Goal: Communication & Community: Ask a question

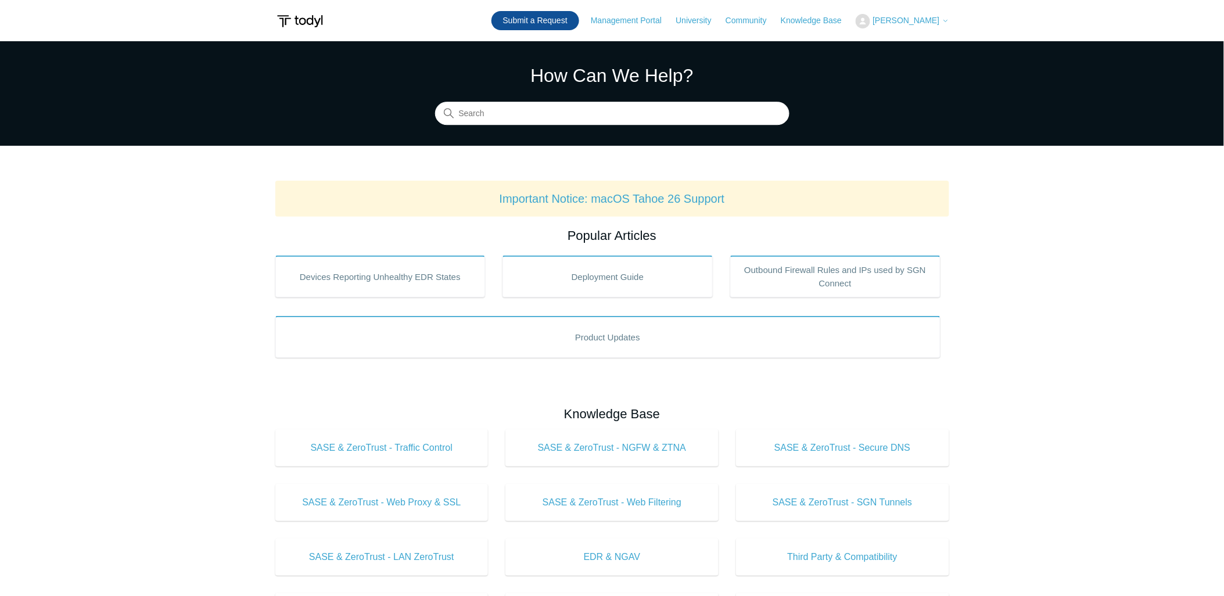
click at [514, 17] on link "Submit a Request" at bounding box center [536, 20] width 88 height 19
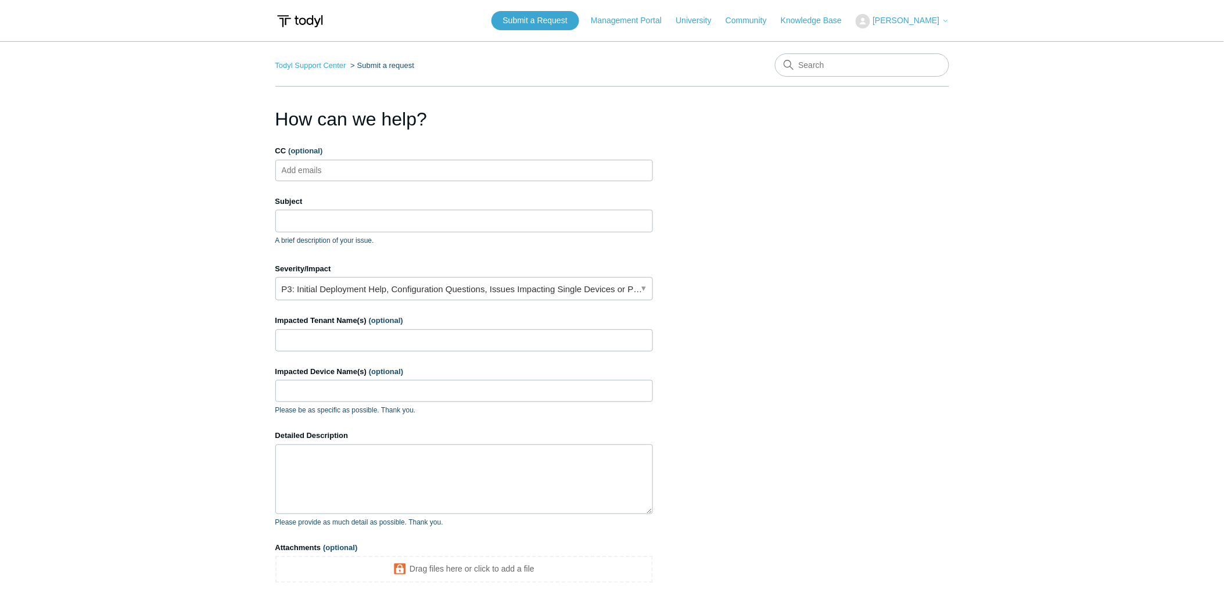
click at [354, 177] on ul "Add emails" at bounding box center [464, 170] width 378 height 21
click at [308, 225] on input "Subject" at bounding box center [464, 221] width 378 height 22
type input "Macbook"
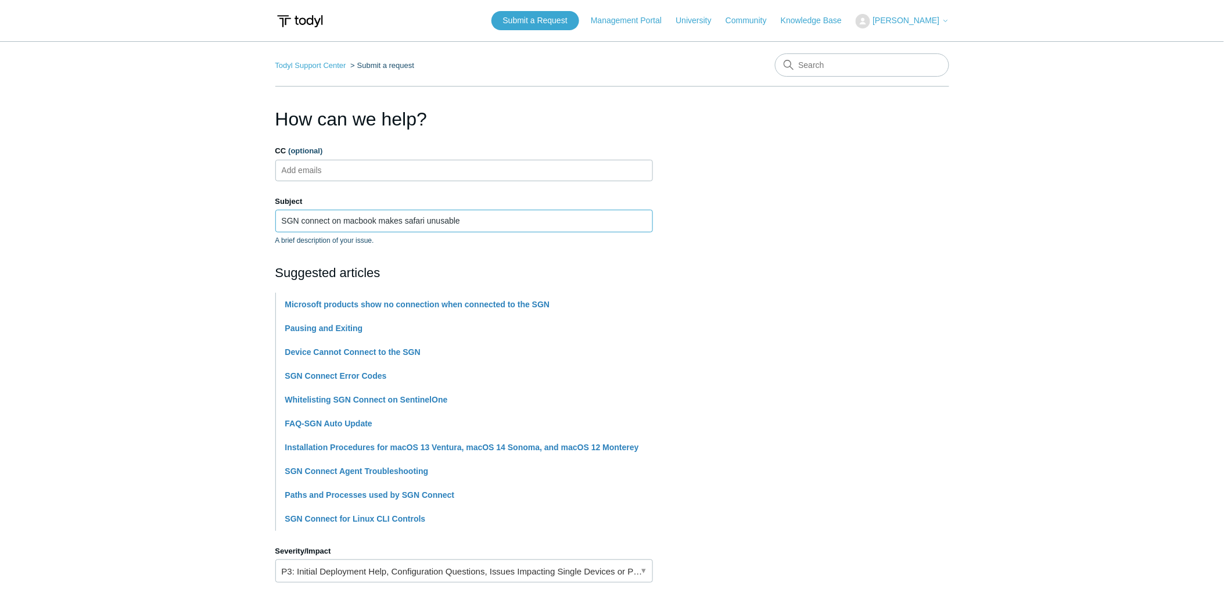
type input "SGN connect on macbook makes safari unusable"
click at [211, 239] on main "Todyl Support Center Submit a request How can we help? CC (optional) Add emails…" at bounding box center [612, 481] width 1224 height 881
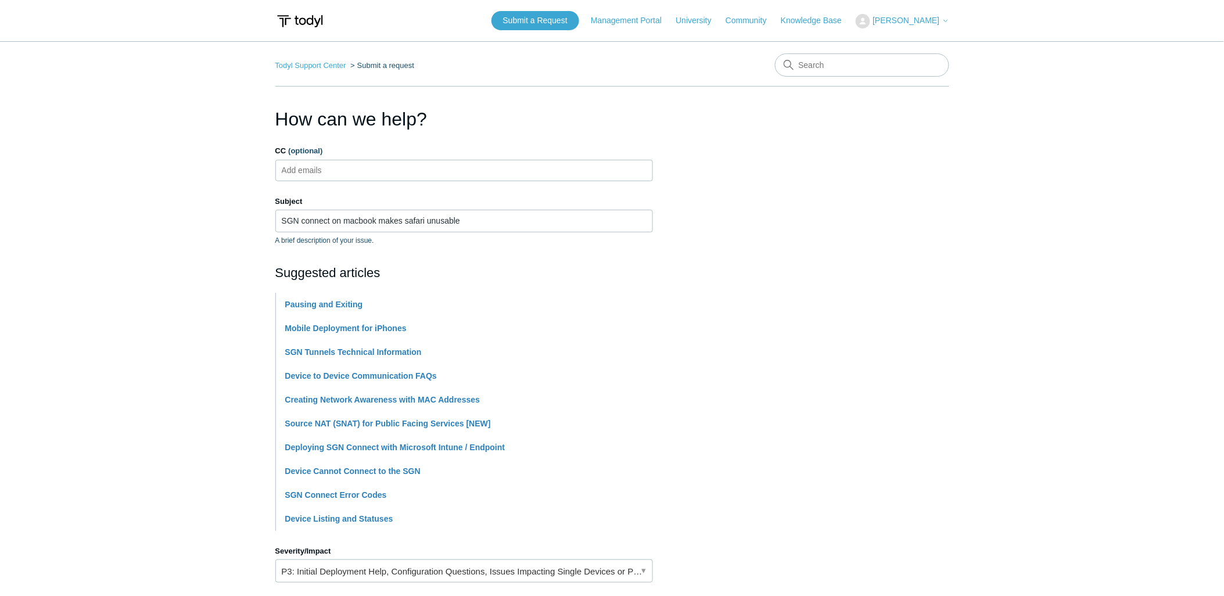
scroll to position [193, 0]
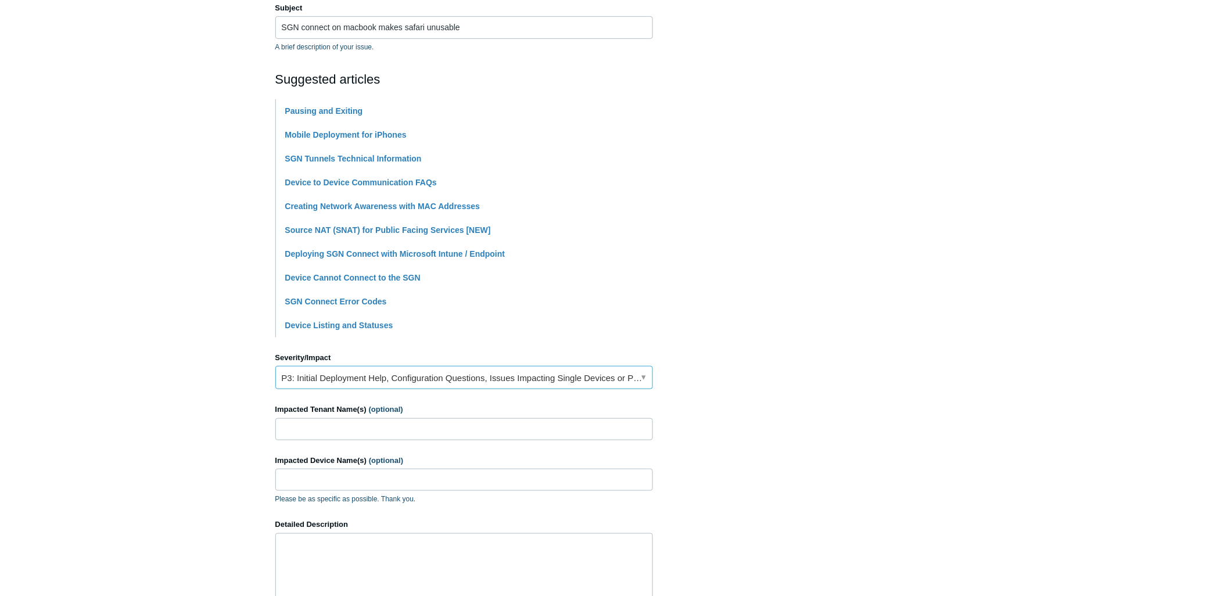
click at [355, 378] on link "P3: Initial Deployment Help, Configuration Questions, Issues Impacting Single D…" at bounding box center [464, 377] width 378 height 23
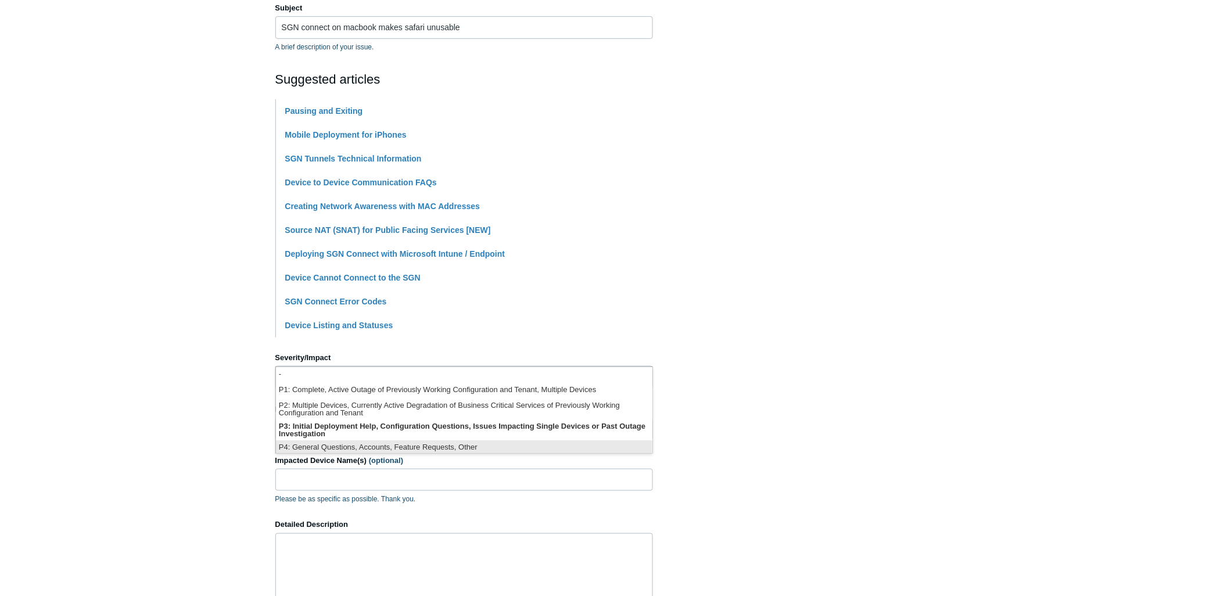
scroll to position [3, 0]
click at [380, 425] on li "P3: Initial Deployment Help, Configuration Questions, Issues Impacting Single D…" at bounding box center [464, 427] width 376 height 21
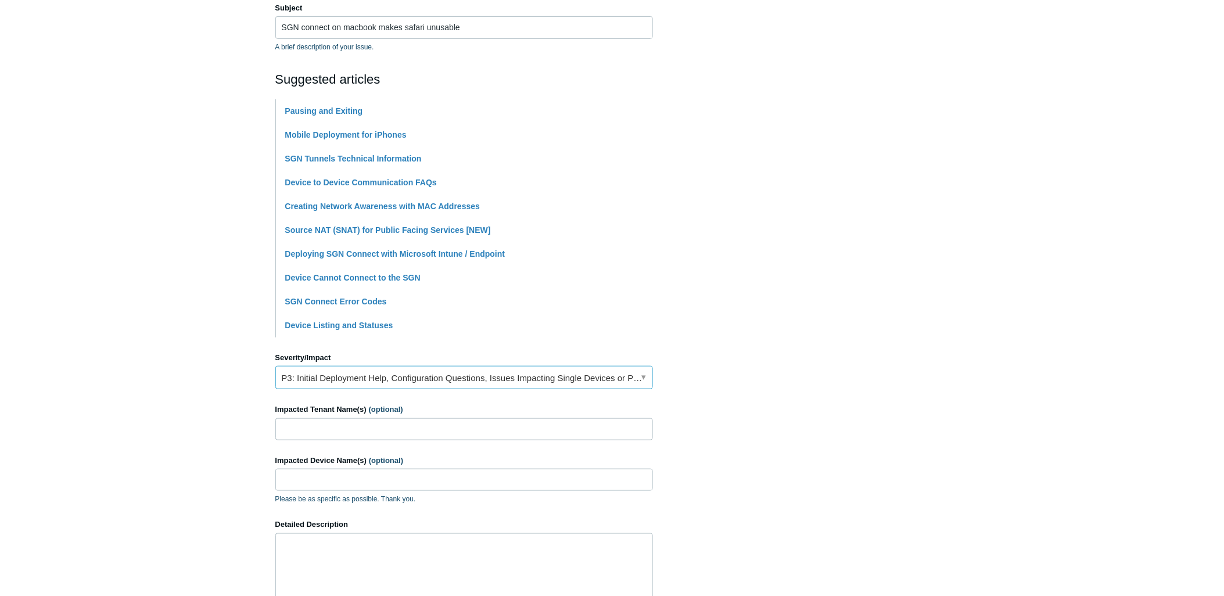
click at [393, 370] on link "P3: Initial Deployment Help, Configuration Questions, Issues Impacting Single D…" at bounding box center [464, 377] width 378 height 23
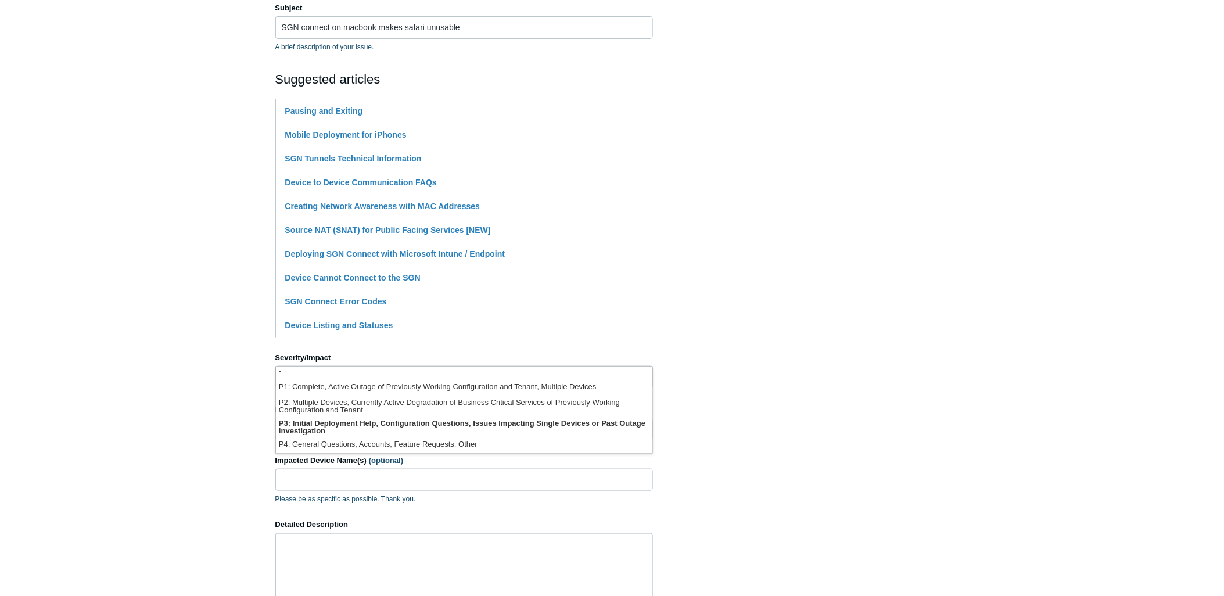
scroll to position [0, 0]
click at [401, 428] on li "P3: Initial Deployment Help, Configuration Questions, Issues Impacting Single D…" at bounding box center [464, 429] width 376 height 21
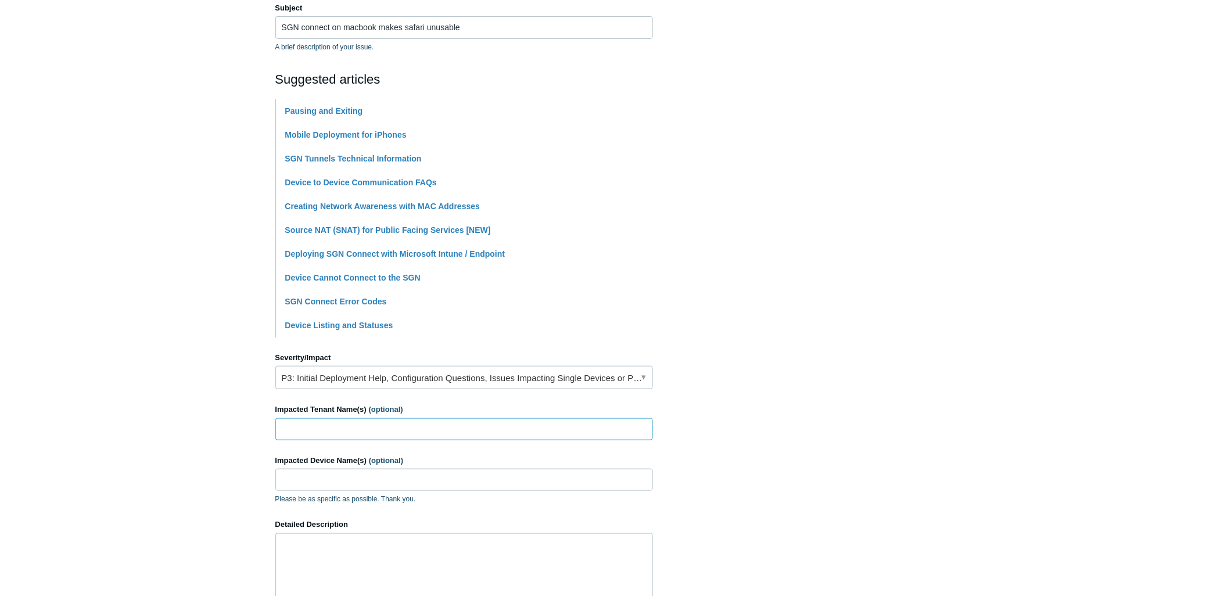
click at [419, 426] on input "Impacted Tenant Name(s) (optional)" at bounding box center [464, 429] width 378 height 22
type input "Land Studios 360"
click at [366, 484] on input "Impacted Device Name(s) (optional)" at bounding box center [464, 480] width 378 height 22
paste input "Dzs-MacBook-Pro-3"
type input "Dzs-MacBook-Pro-3"
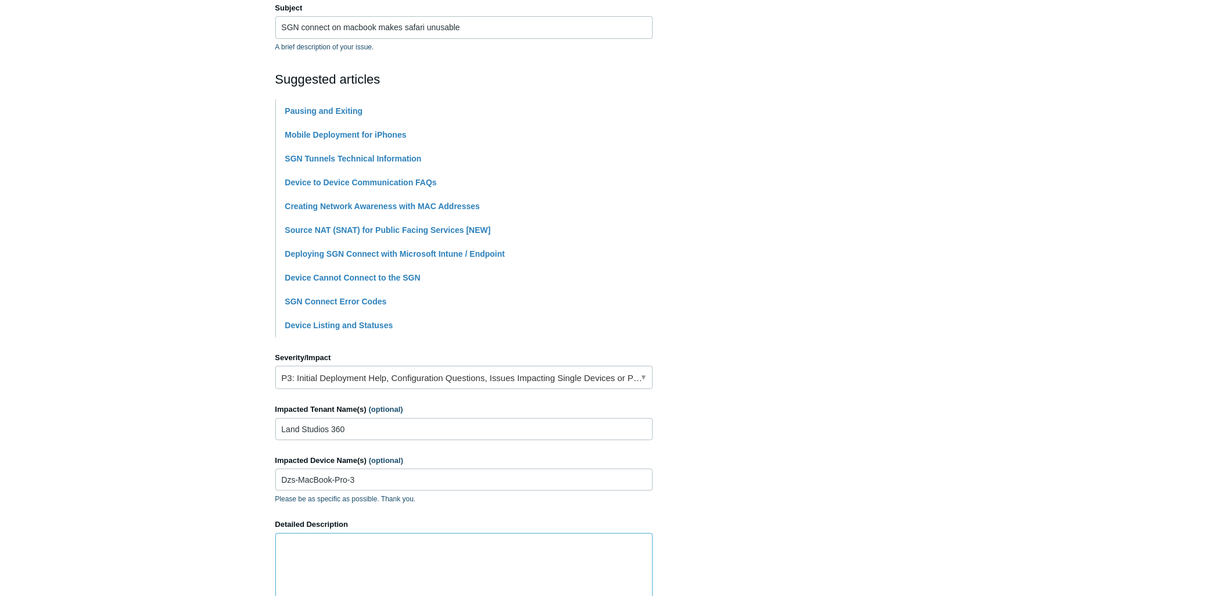
click at [376, 560] on textarea "Detailed Description" at bounding box center [464, 568] width 378 height 70
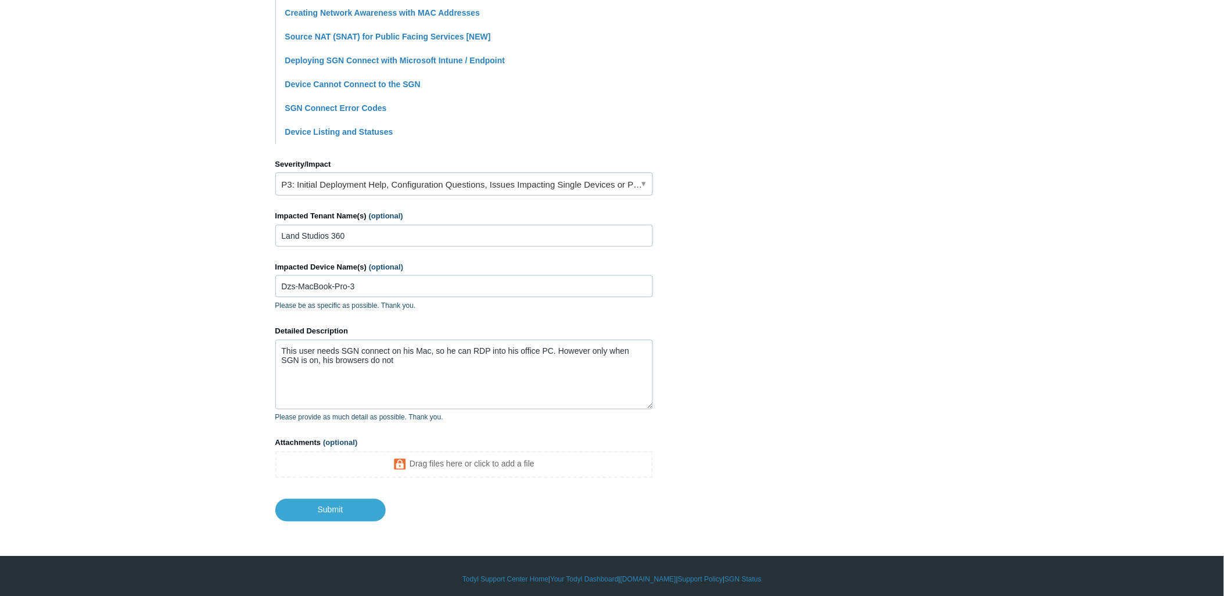
click at [763, 209] on section "How can we help? CC (optional) Add emails Subject SGN connect on macbook makes …" at bounding box center [612, 120] width 674 height 804
click at [426, 363] on textarea "This user needs SGN connect on his Mac, so he can RDP into his office PC. Howev…" at bounding box center [464, 375] width 378 height 70
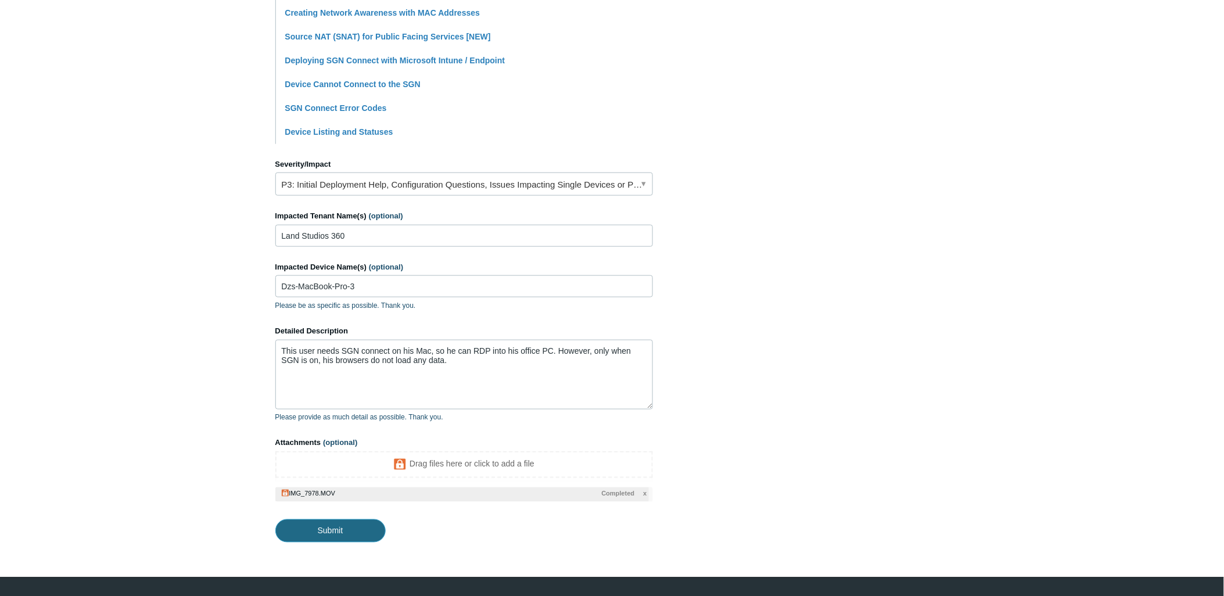
click at [375, 526] on input "Submit" at bounding box center [330, 530] width 110 height 23
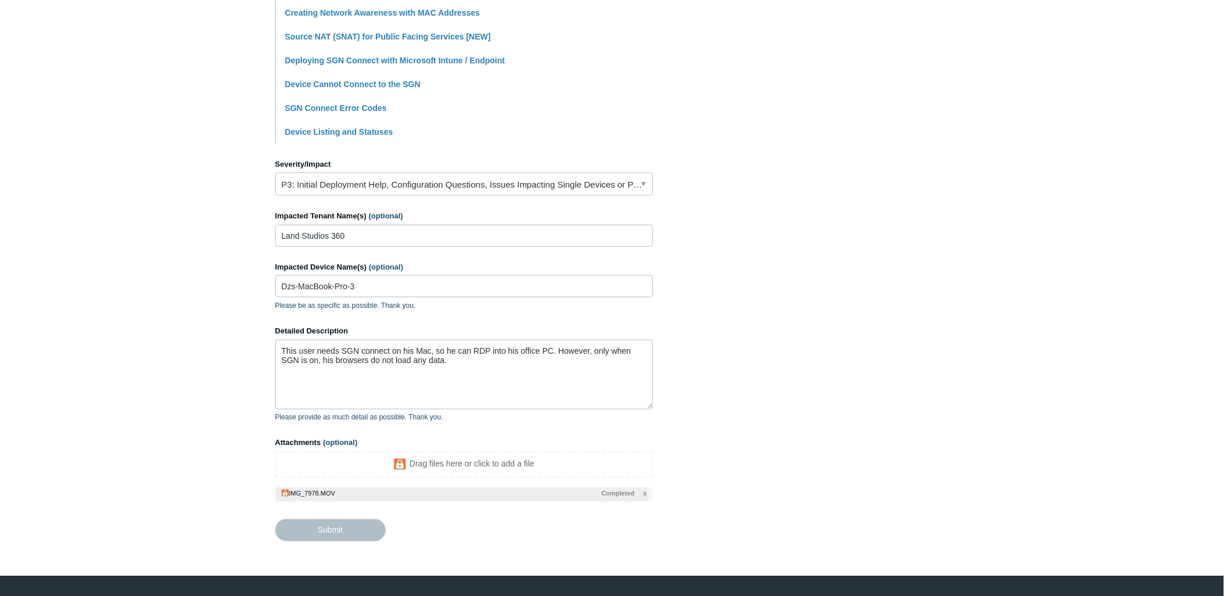
type textarea "This user needs SGN connect on his Mac, so he can RDP into his office PC. Howev…"
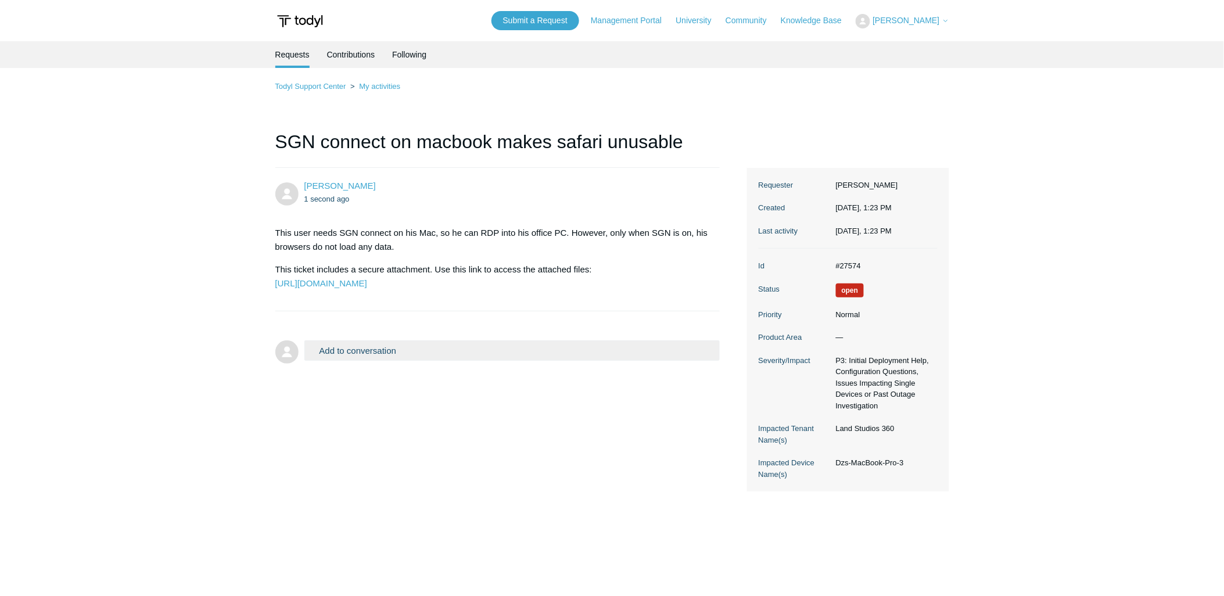
click at [1112, 492] on main "Requests Contributions Following Todyl Support Center My activities SGN connect…" at bounding box center [612, 309] width 1224 height 536
click at [142, 181] on main "Requests Contributions Following Todyl Support Center My activities SGN connect…" at bounding box center [612, 309] width 1224 height 536
